Goal: Information Seeking & Learning: Learn about a topic

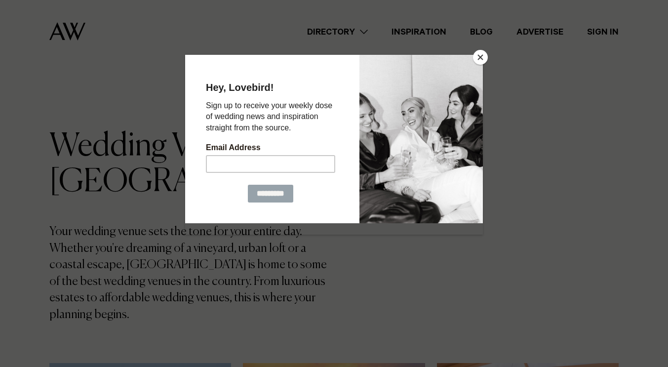
click at [482, 61] on button "Close" at bounding box center [480, 57] width 15 height 15
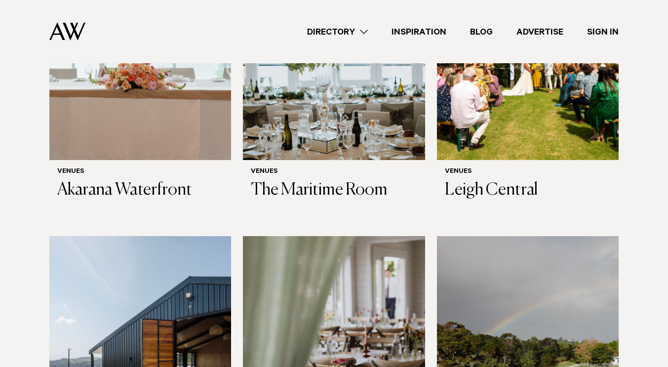
scroll to position [2969, 0]
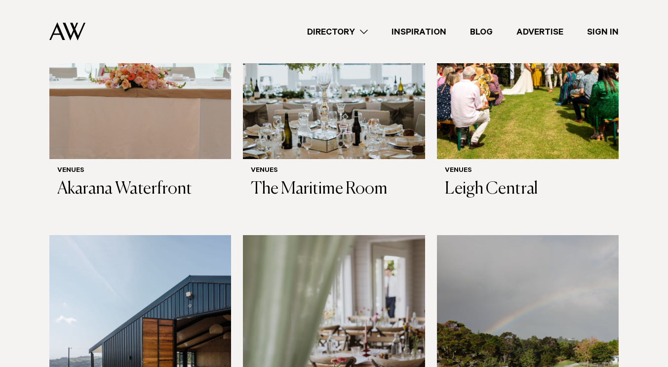
click at [330, 235] on img at bounding box center [334, 357] width 182 height 244
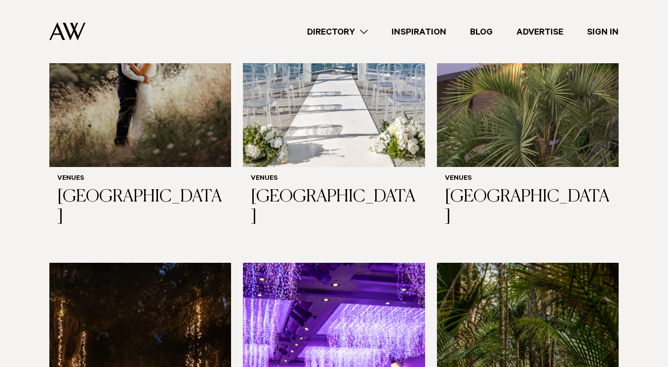
scroll to position [3968, 0]
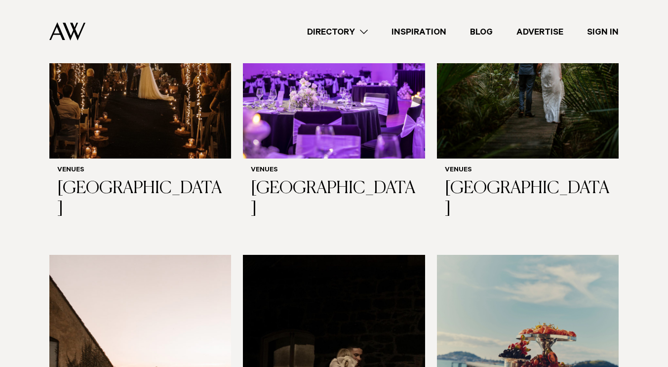
scroll to position [4307, 0]
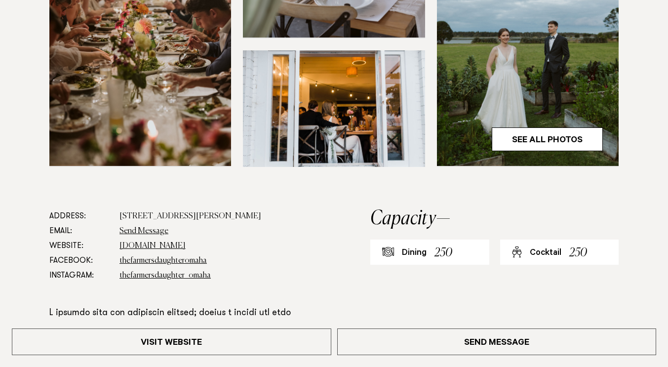
scroll to position [442, 0]
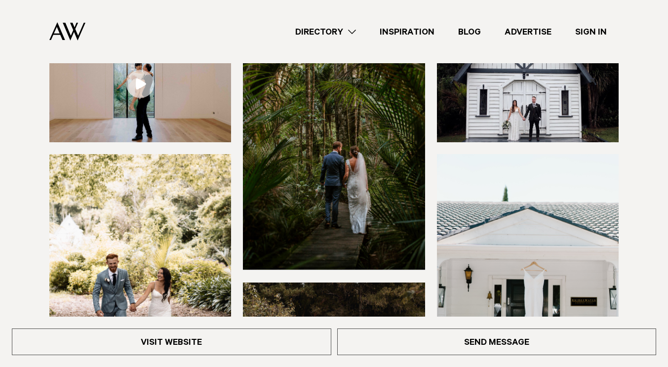
scroll to position [147, 0]
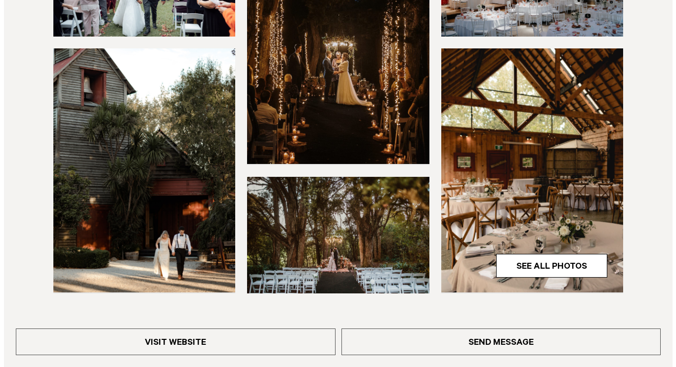
scroll to position [259, 0]
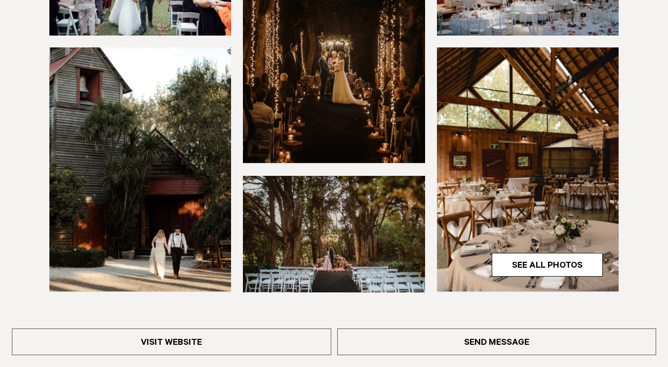
click at [283, 217] on img at bounding box center [334, 234] width 182 height 117
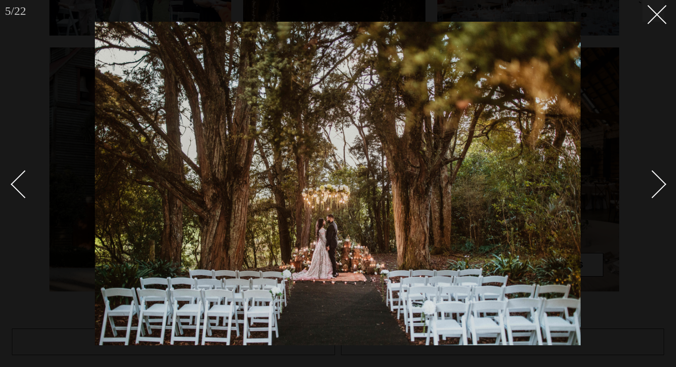
click at [656, 186] on div "Next slide" at bounding box center [652, 184] width 28 height 28
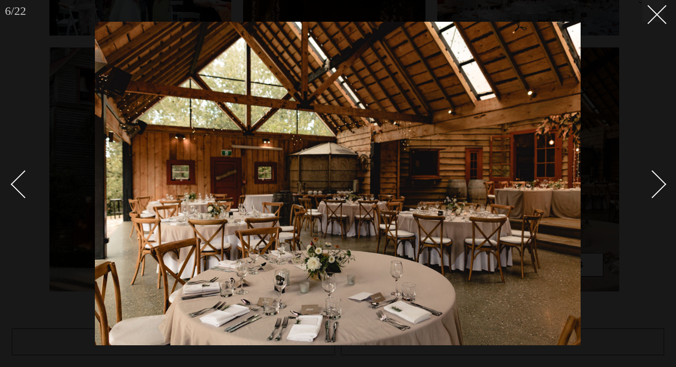
click at [656, 186] on div "Next slide" at bounding box center [652, 184] width 28 height 28
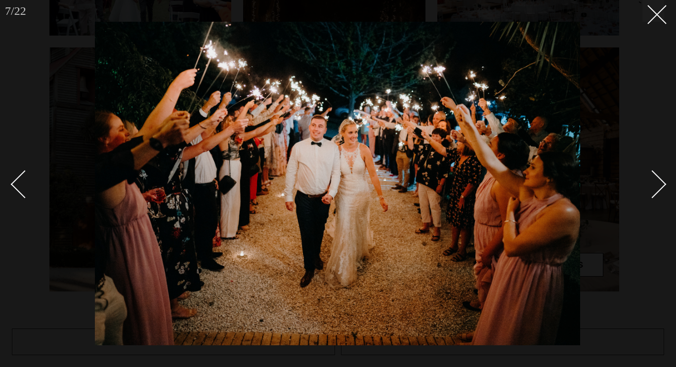
click at [656, 186] on div "Next slide" at bounding box center [652, 184] width 28 height 28
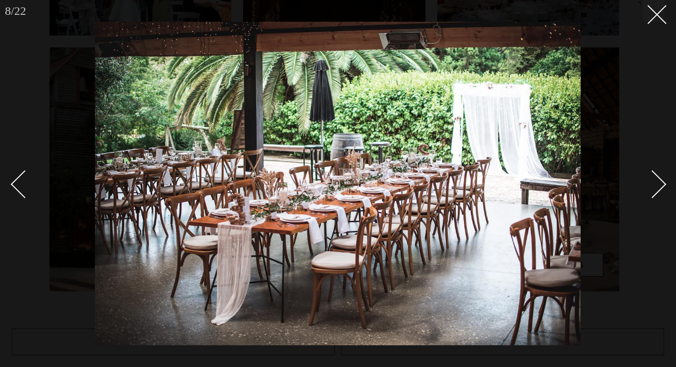
click at [656, 186] on div "Next slide" at bounding box center [652, 184] width 28 height 28
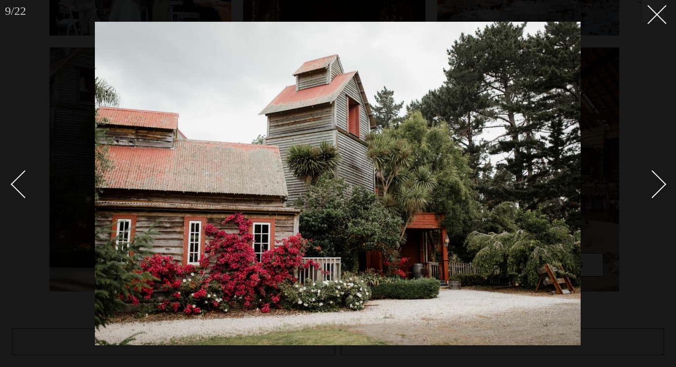
click at [23, 197] on link at bounding box center [29, 183] width 35 height 49
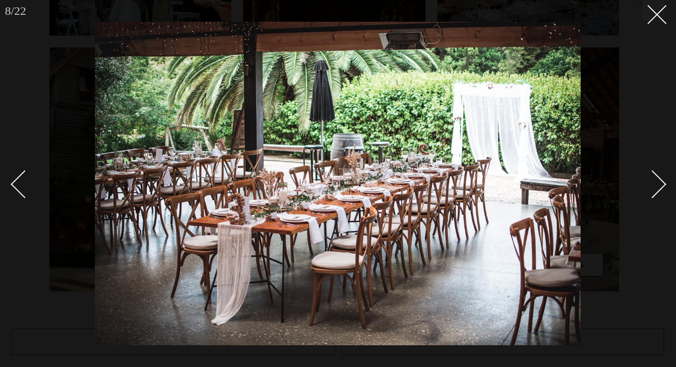
click at [654, 182] on div "Next slide" at bounding box center [652, 184] width 28 height 28
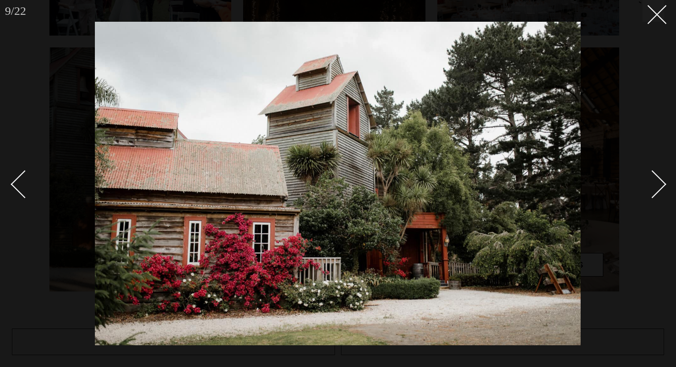
click at [654, 182] on div "Next slide" at bounding box center [652, 184] width 28 height 28
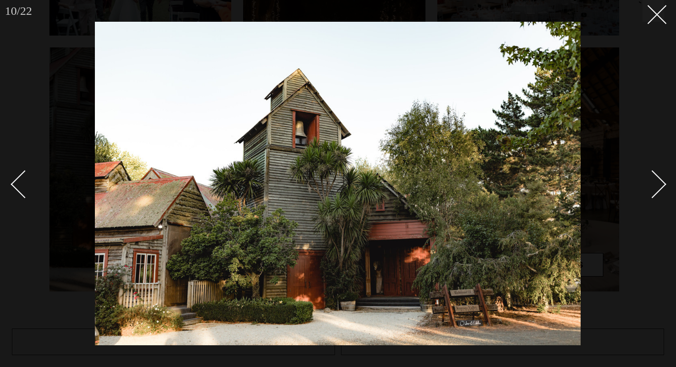
click at [662, 187] on div "Next slide" at bounding box center [652, 184] width 28 height 28
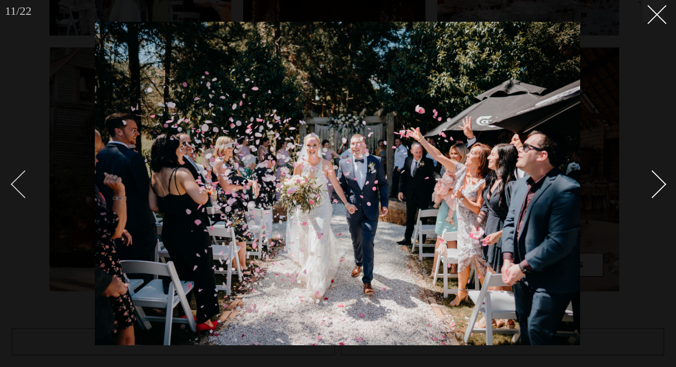
click at [24, 177] on div "Previous slide" at bounding box center [25, 184] width 28 height 28
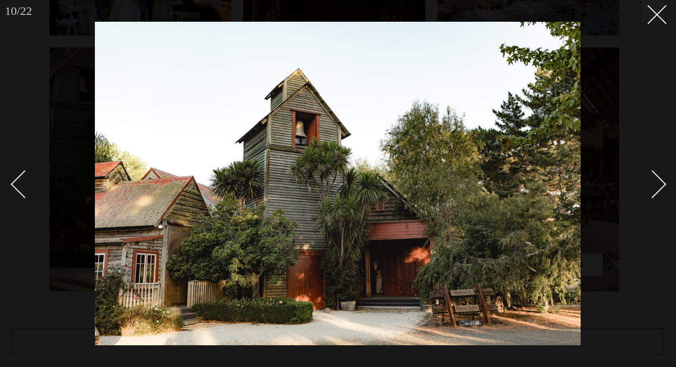
click at [659, 190] on div "Next slide" at bounding box center [652, 184] width 28 height 28
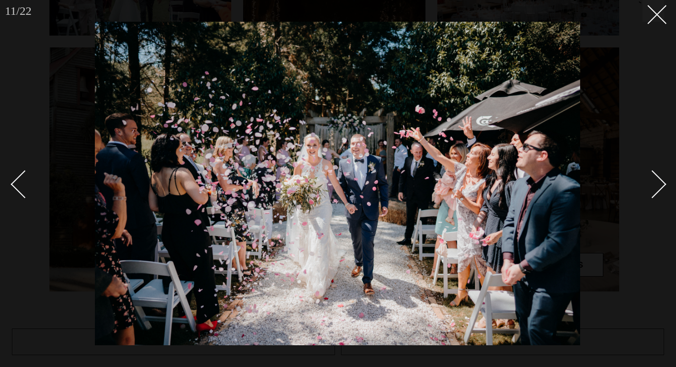
click at [659, 190] on div "Next slide" at bounding box center [652, 184] width 28 height 28
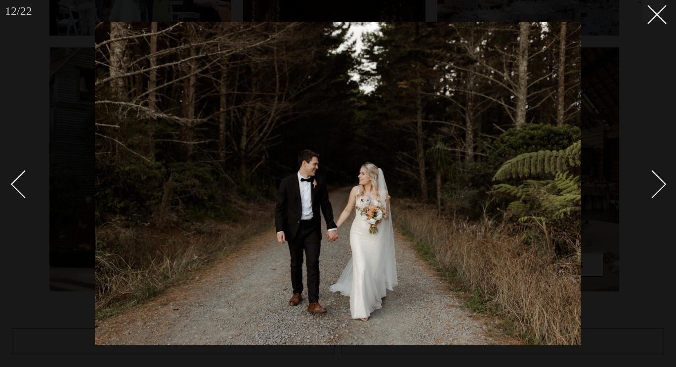
click at [659, 190] on div "Next slide" at bounding box center [652, 184] width 28 height 28
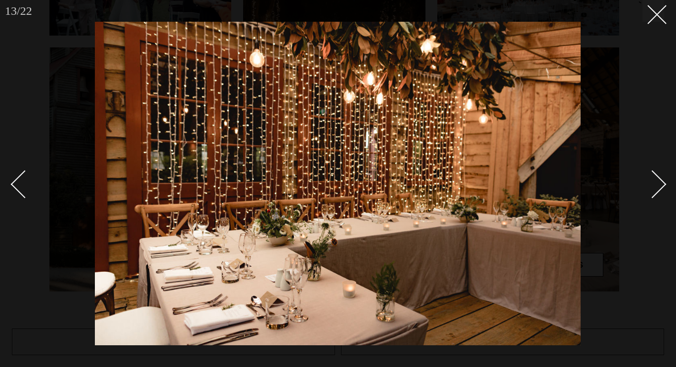
click at [658, 179] on div "Next slide" at bounding box center [652, 184] width 28 height 28
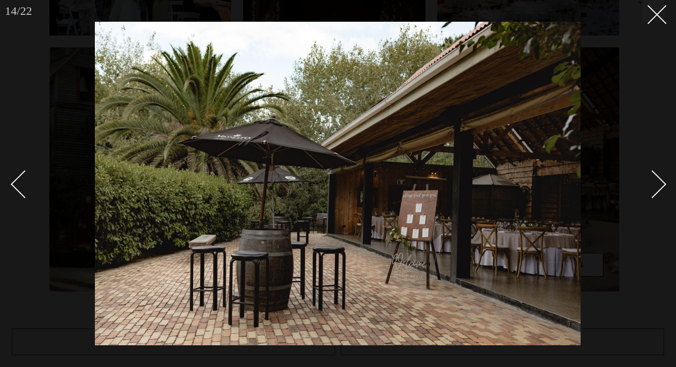
click at [658, 179] on div "Next slide" at bounding box center [652, 184] width 28 height 28
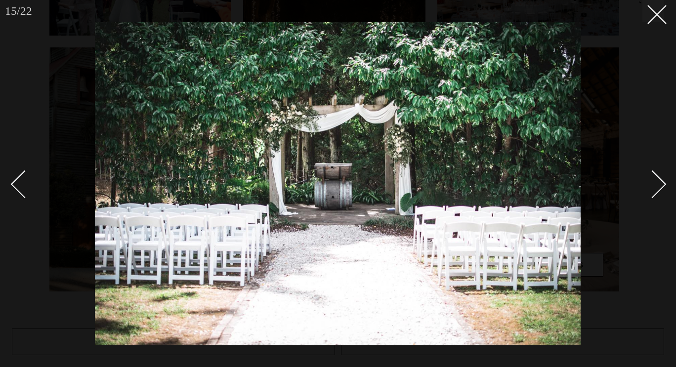
click at [658, 179] on div "Next slide" at bounding box center [652, 184] width 28 height 28
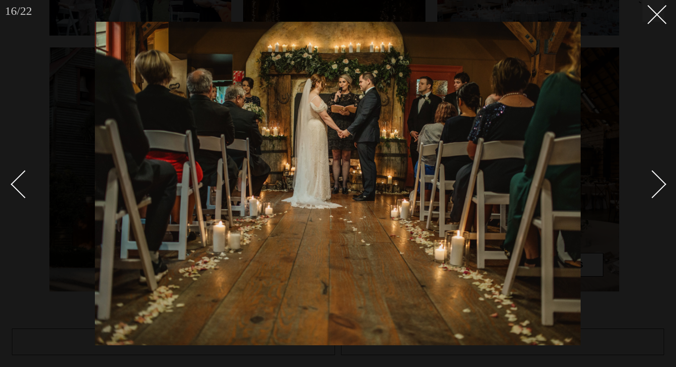
click at [658, 179] on div "Next slide" at bounding box center [652, 184] width 28 height 28
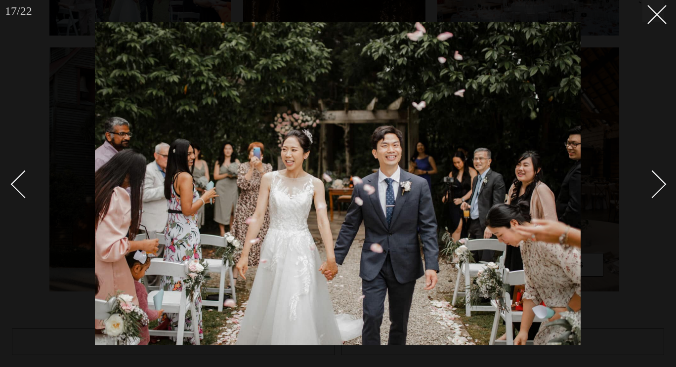
click at [21, 170] on link at bounding box center [29, 183] width 35 height 49
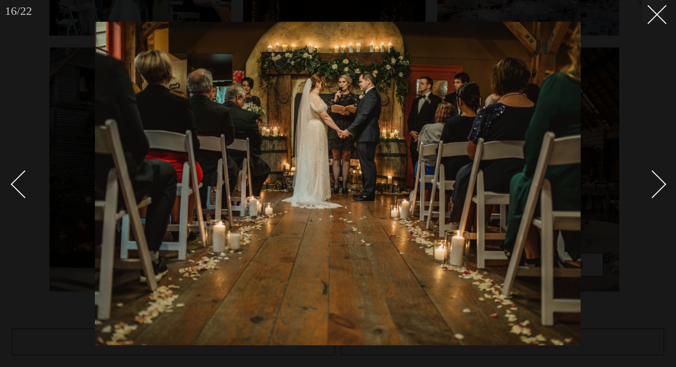
click at [649, 170] on link at bounding box center [646, 183] width 35 height 49
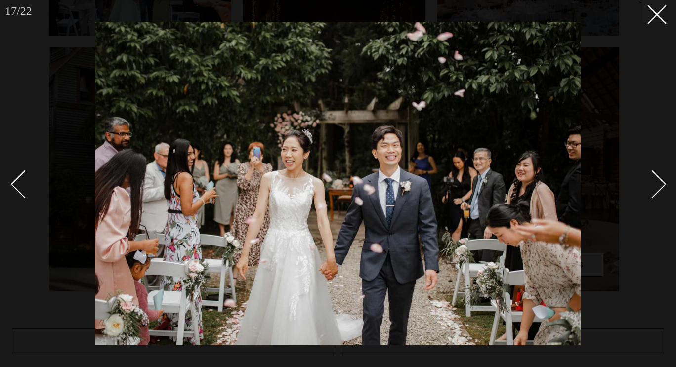
click at [649, 170] on link at bounding box center [646, 183] width 35 height 49
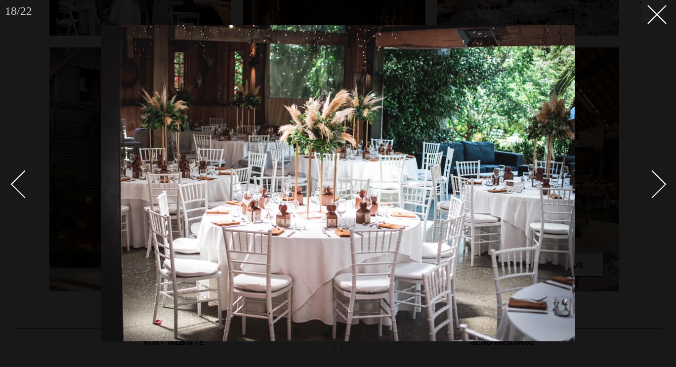
click at [649, 170] on link at bounding box center [646, 183] width 35 height 49
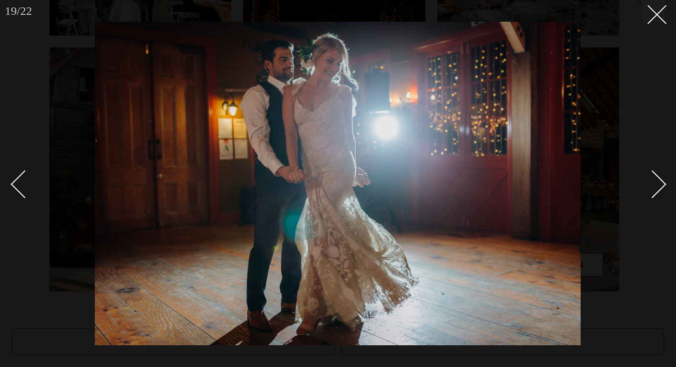
click at [649, 170] on link at bounding box center [646, 183] width 35 height 49
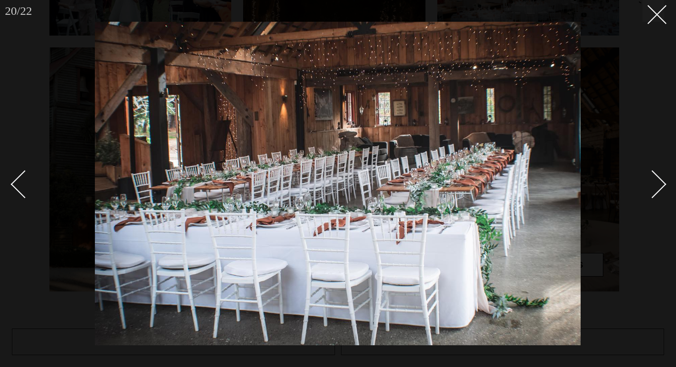
click at [649, 170] on link at bounding box center [646, 183] width 35 height 49
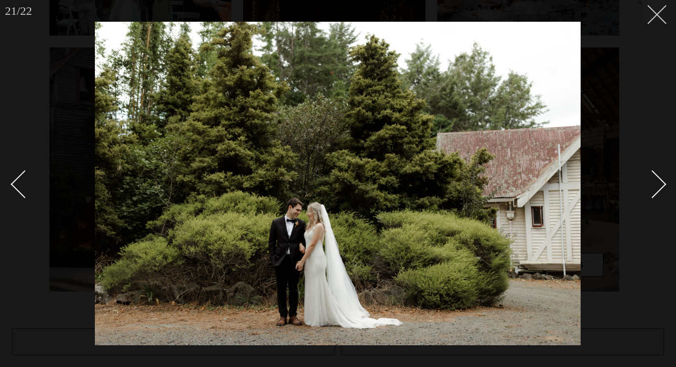
click at [655, 12] on icon at bounding box center [653, 11] width 12 height 12
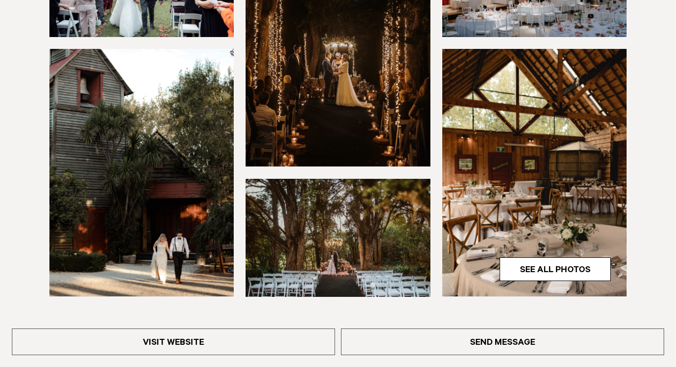
click at [642, 38] on div at bounding box center [338, 108] width 660 height 378
click at [661, 20] on section at bounding box center [338, 129] width 676 height 420
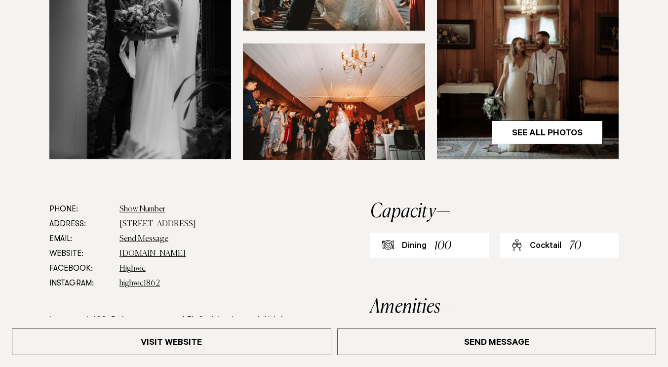
scroll to position [392, 0]
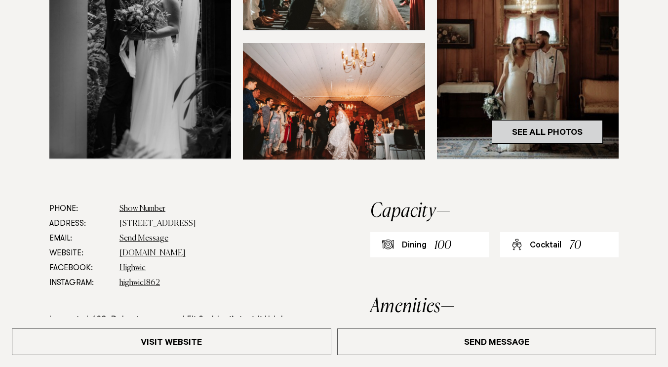
click at [560, 129] on link "See All Photos" at bounding box center [547, 132] width 111 height 24
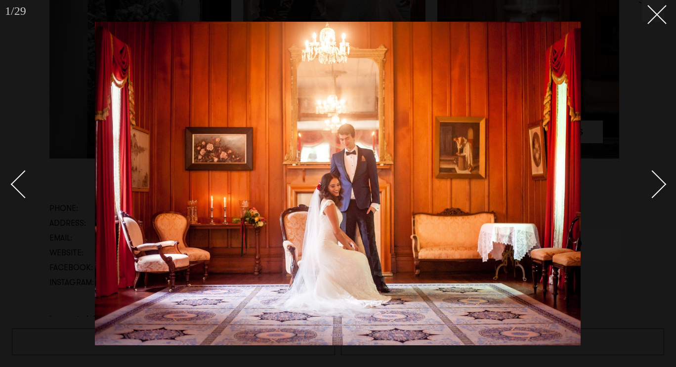
click at [659, 173] on link at bounding box center [646, 183] width 35 height 49
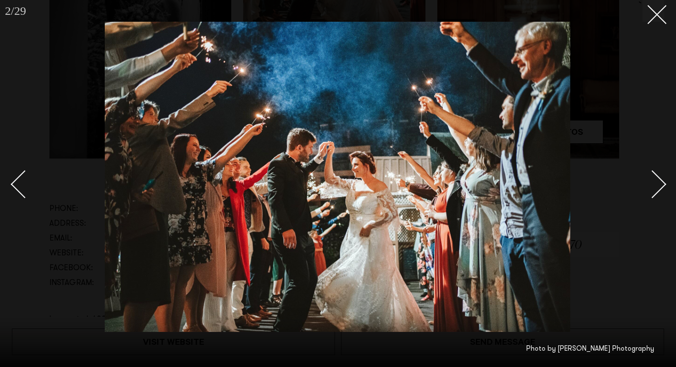
click at [659, 173] on link at bounding box center [646, 183] width 35 height 49
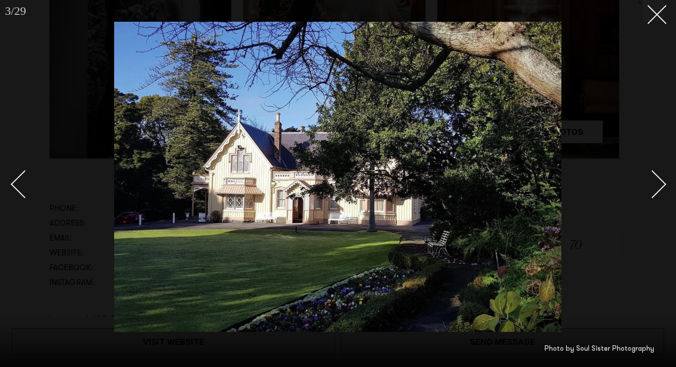
click at [659, 173] on link at bounding box center [646, 183] width 35 height 49
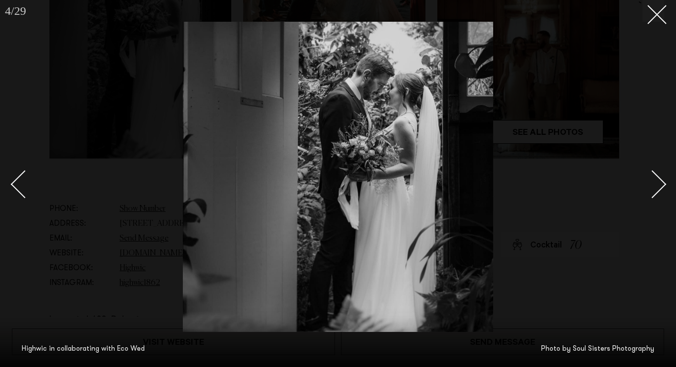
click at [659, 173] on link at bounding box center [646, 183] width 35 height 49
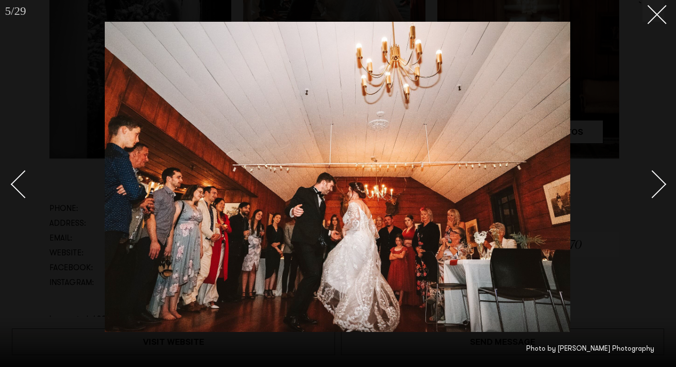
click at [659, 173] on link at bounding box center [646, 183] width 35 height 49
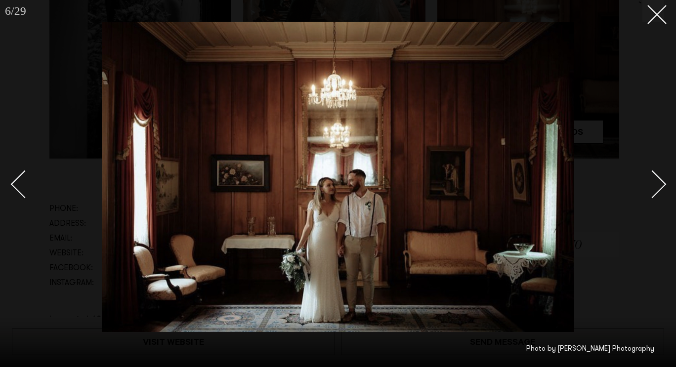
click at [659, 173] on link at bounding box center [646, 183] width 35 height 49
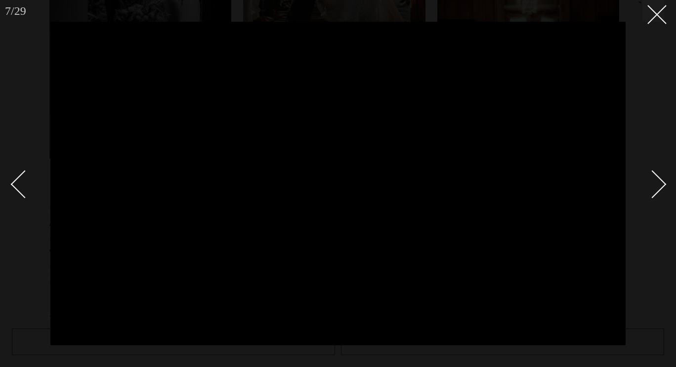
click at [659, 173] on link at bounding box center [646, 183] width 35 height 49
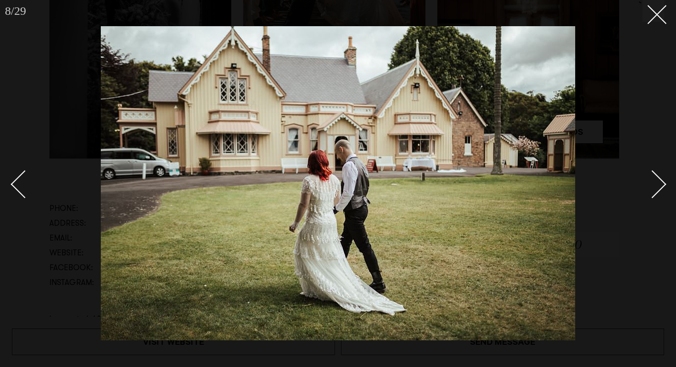
click at [659, 173] on link at bounding box center [646, 183] width 35 height 49
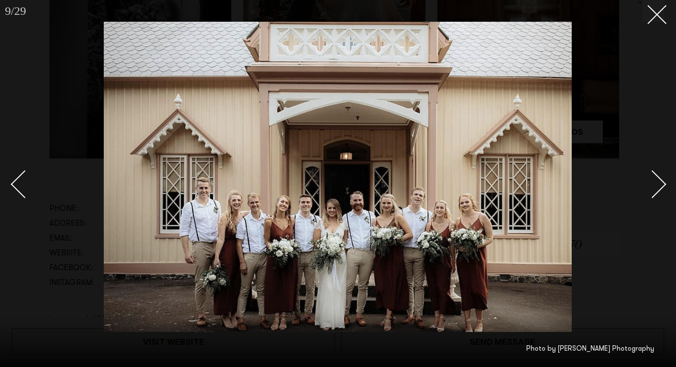
click at [659, 173] on link at bounding box center [646, 183] width 35 height 49
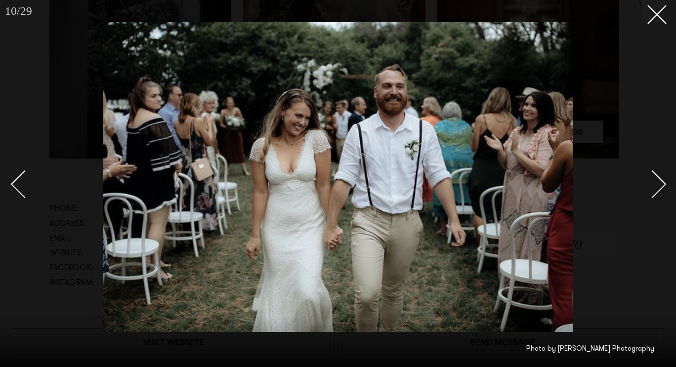
click at [659, 173] on link at bounding box center [646, 183] width 35 height 49
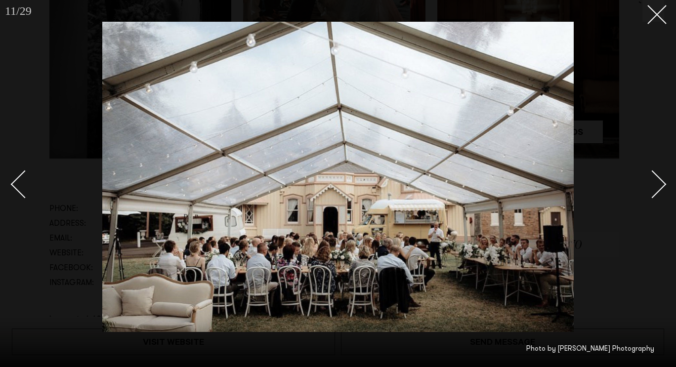
click at [659, 173] on link at bounding box center [646, 183] width 35 height 49
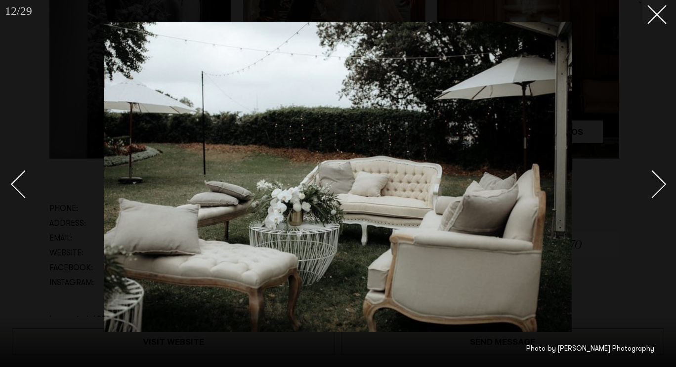
click at [654, 175] on div "Next slide" at bounding box center [652, 184] width 28 height 28
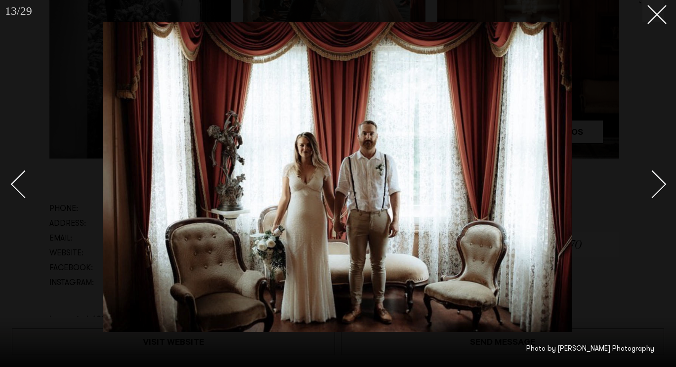
click at [654, 175] on div "Next slide" at bounding box center [652, 184] width 28 height 28
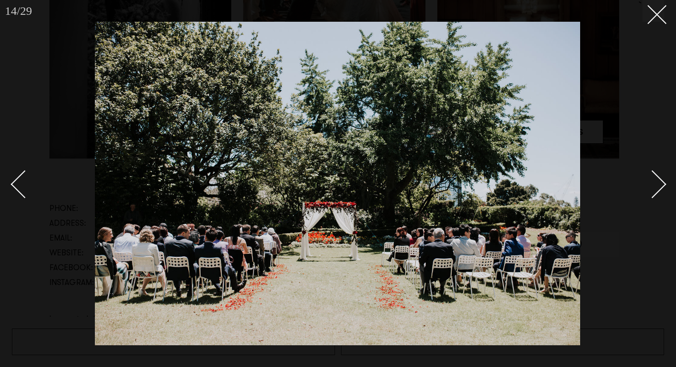
click at [654, 175] on div "Next slide" at bounding box center [652, 184] width 28 height 28
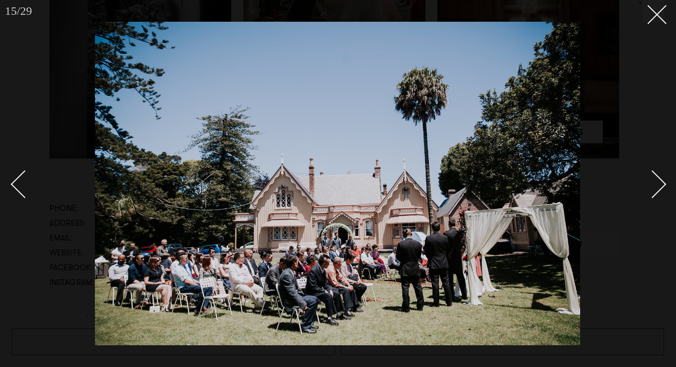
click at [654, 175] on div "Next slide" at bounding box center [652, 184] width 28 height 28
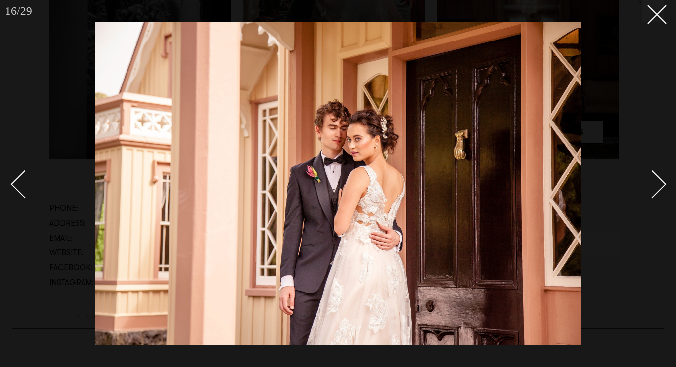
click at [654, 175] on div "Next slide" at bounding box center [652, 184] width 28 height 28
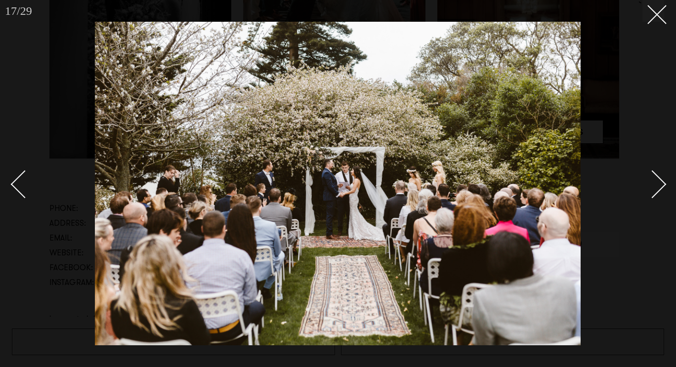
click at [12, 180] on link at bounding box center [29, 183] width 35 height 49
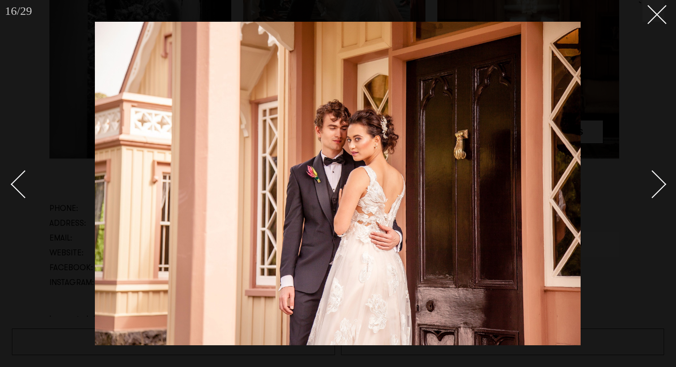
click at [12, 180] on link at bounding box center [29, 183] width 35 height 49
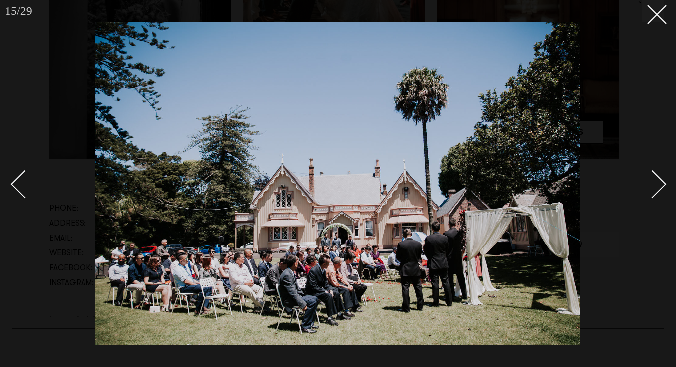
click at [12, 180] on link at bounding box center [29, 183] width 35 height 49
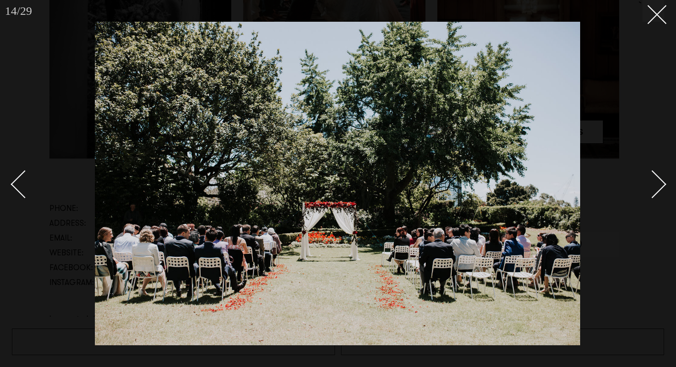
click at [12, 180] on link at bounding box center [29, 183] width 35 height 49
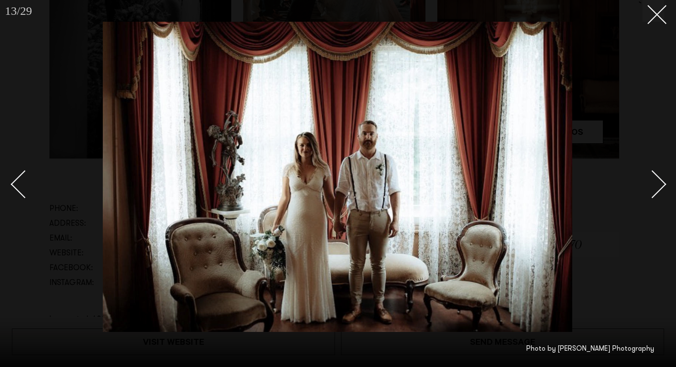
click at [12, 180] on link at bounding box center [29, 183] width 35 height 49
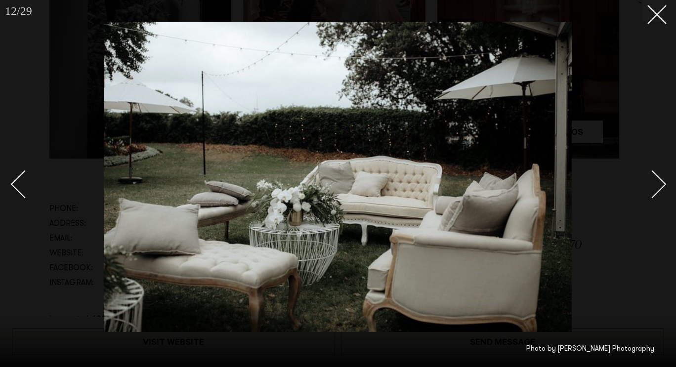
click at [21, 170] on link at bounding box center [29, 183] width 35 height 49
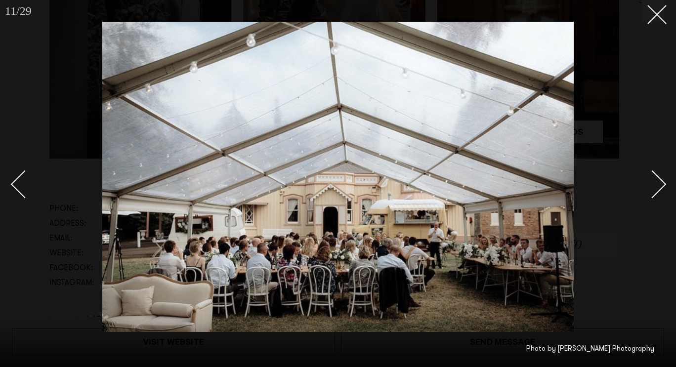
click at [21, 170] on link at bounding box center [29, 183] width 35 height 49
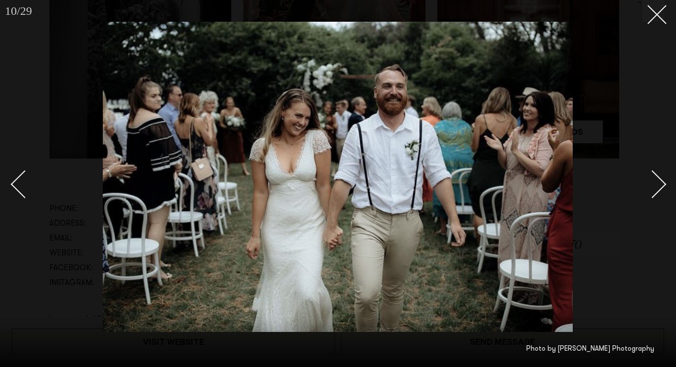
click at [664, 23] on div at bounding box center [338, 183] width 676 height 367
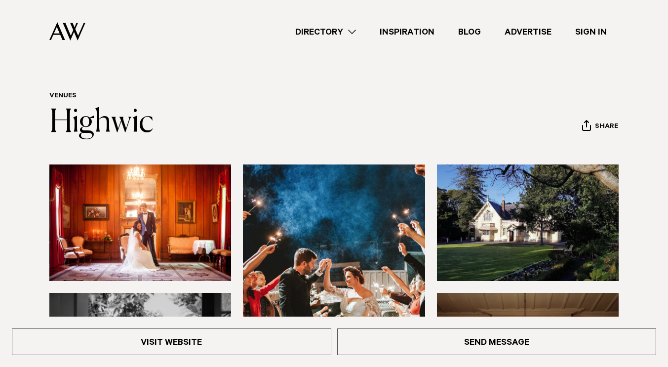
scroll to position [7, 0]
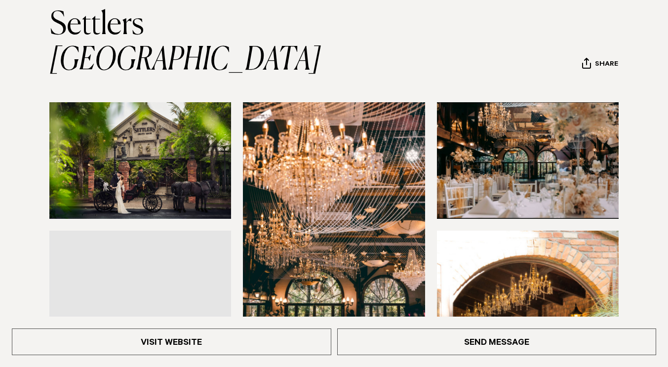
scroll to position [111, 0]
click at [167, 137] on img at bounding box center [140, 160] width 182 height 117
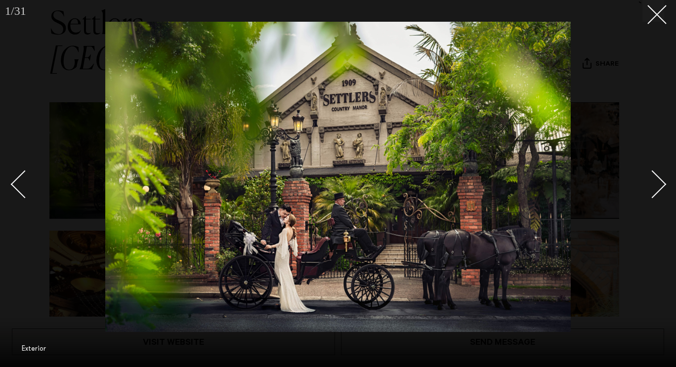
click at [662, 184] on div "Next slide" at bounding box center [652, 184] width 28 height 28
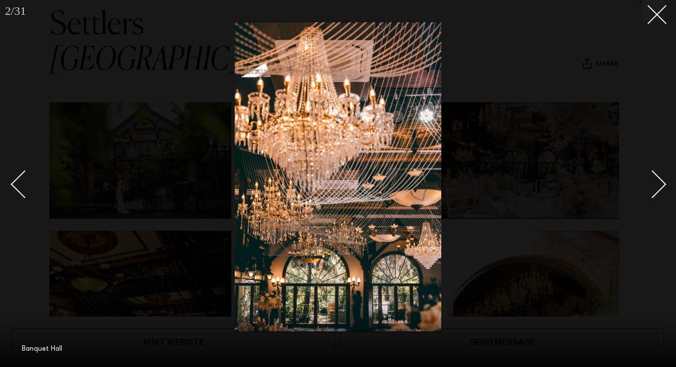
click at [662, 184] on div "Next slide" at bounding box center [652, 184] width 28 height 28
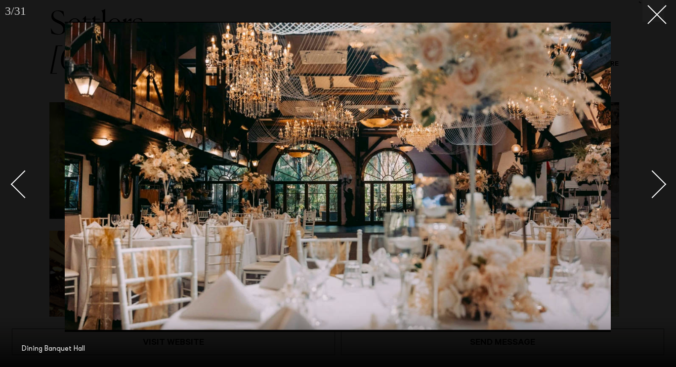
click at [662, 184] on div "Next slide" at bounding box center [652, 184] width 28 height 28
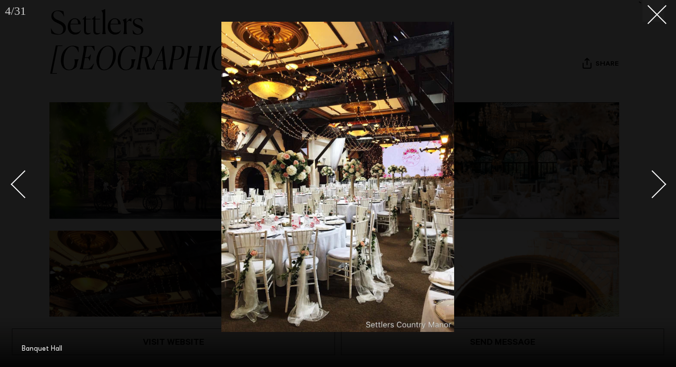
click at [662, 184] on div "Next slide" at bounding box center [652, 184] width 28 height 28
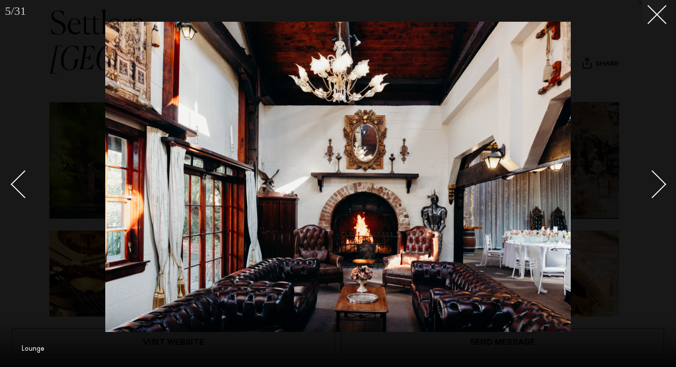
click at [662, 184] on div "Next slide" at bounding box center [652, 184] width 28 height 28
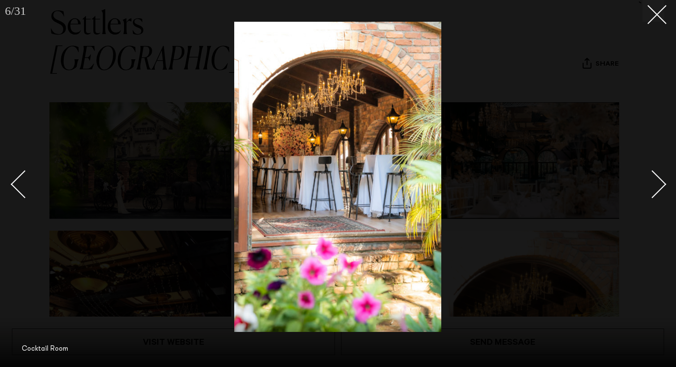
click at [662, 184] on div "Next slide" at bounding box center [652, 184] width 28 height 28
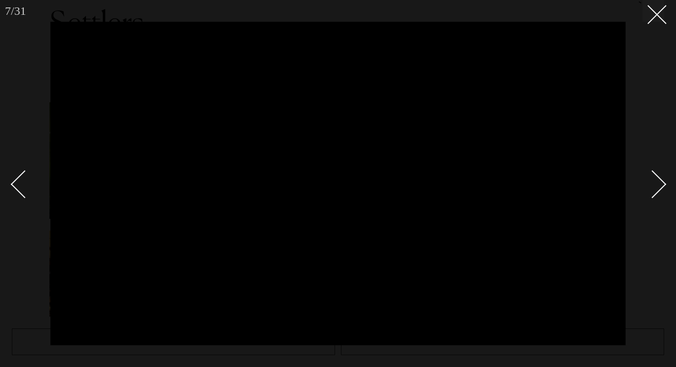
click at [663, 183] on div "Next slide" at bounding box center [652, 184] width 28 height 28
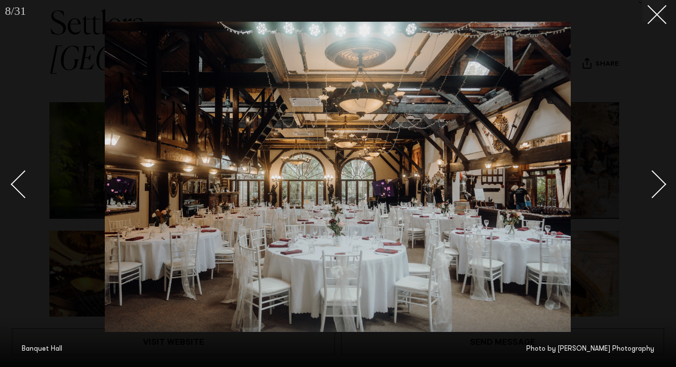
click at [663, 183] on div "Next slide" at bounding box center [652, 184] width 28 height 28
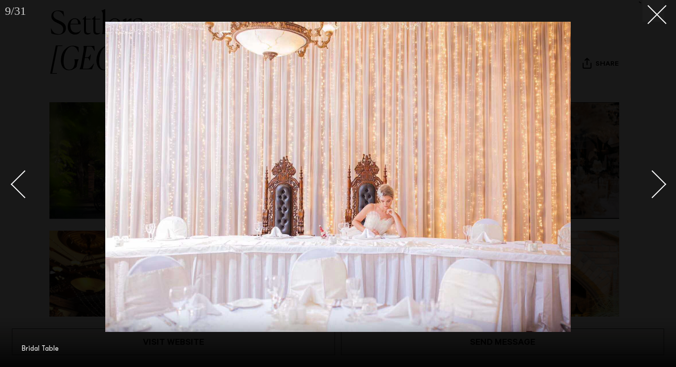
click at [663, 183] on div "Next slide" at bounding box center [652, 184] width 28 height 28
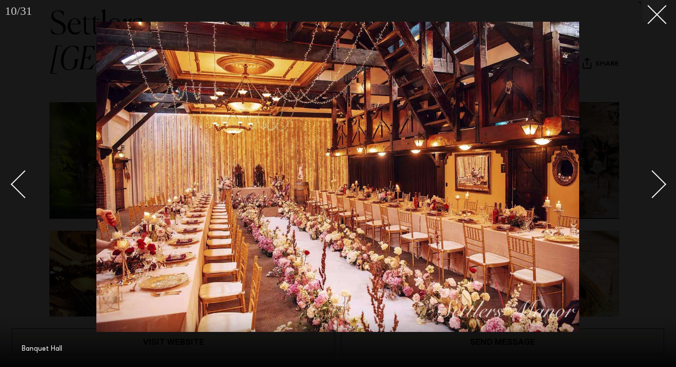
click at [663, 183] on div "Next slide" at bounding box center [652, 184] width 28 height 28
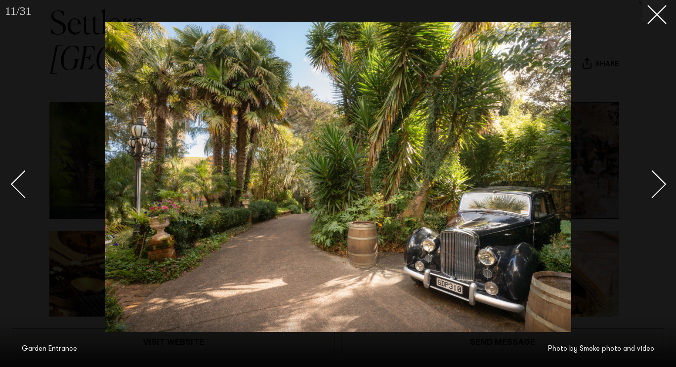
click at [663, 183] on div "Next slide" at bounding box center [652, 184] width 28 height 28
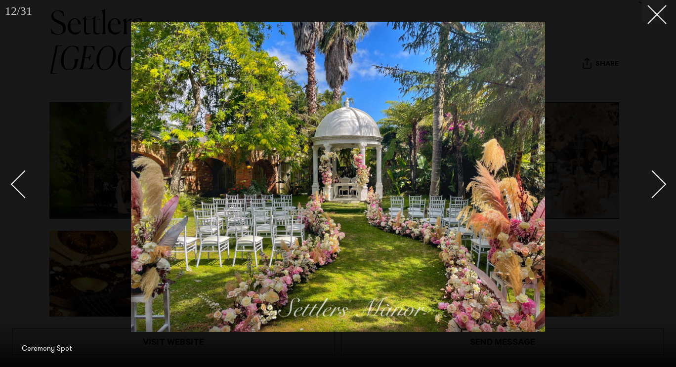
click at [668, 171] on div at bounding box center [338, 183] width 676 height 367
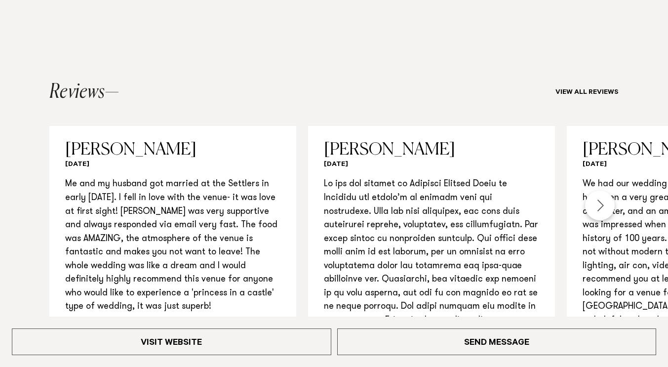
scroll to position [1035, 0]
